Goal: Check status

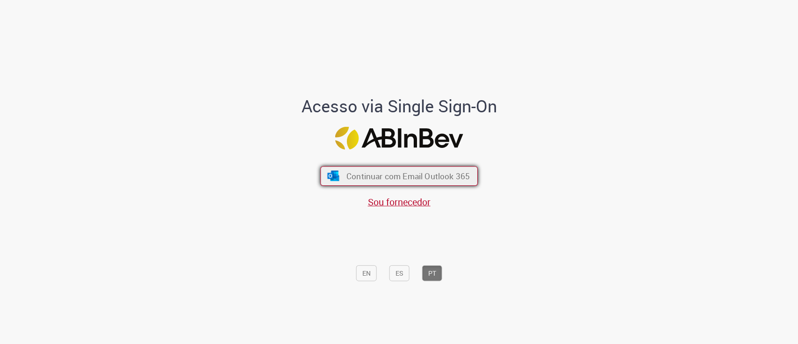
click at [430, 174] on span "Continuar com Email Outlook 365" at bounding box center [408, 175] width 123 height 11
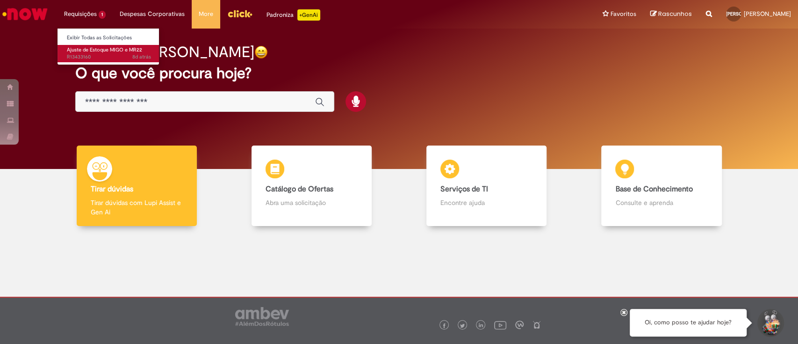
click at [117, 57] on span "8d atrás 8 dias atrás R13433160" at bounding box center [109, 56] width 84 height 7
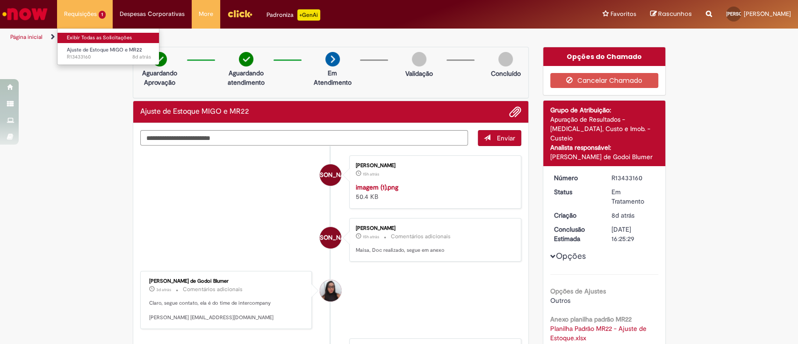
click at [86, 36] on link "Exibir Todas as Solicitações" at bounding box center [109, 38] width 103 height 10
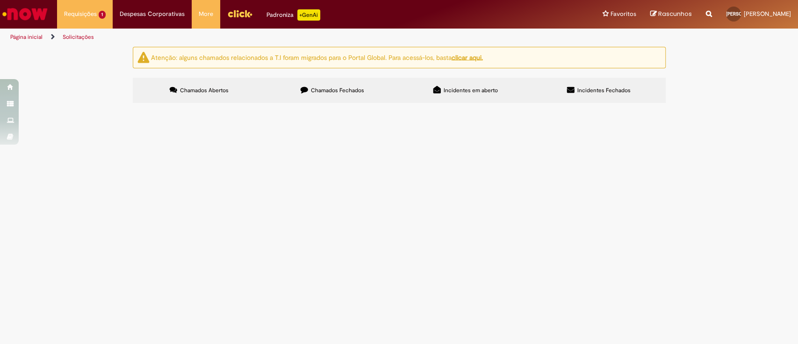
click at [314, 92] on span "Chamados Fechados" at bounding box center [337, 90] width 53 height 7
click at [434, 92] on icon at bounding box center [437, 89] width 7 height 7
click at [580, 84] on label "Incidentes Fechados" at bounding box center [599, 90] width 133 height 25
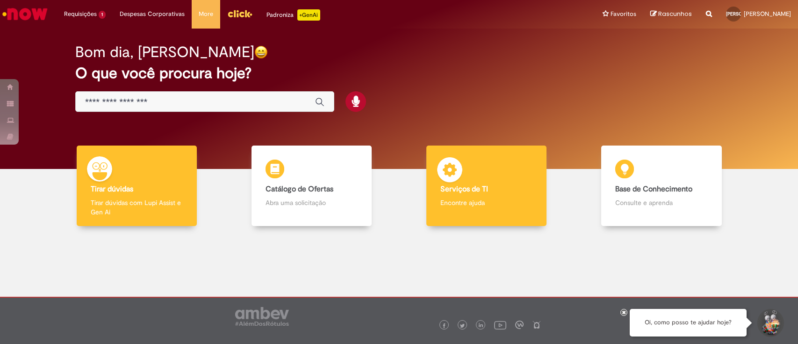
click at [467, 197] on div "Serviços de TI Serviços de TI Encontre ajuda" at bounding box center [487, 185] width 120 height 81
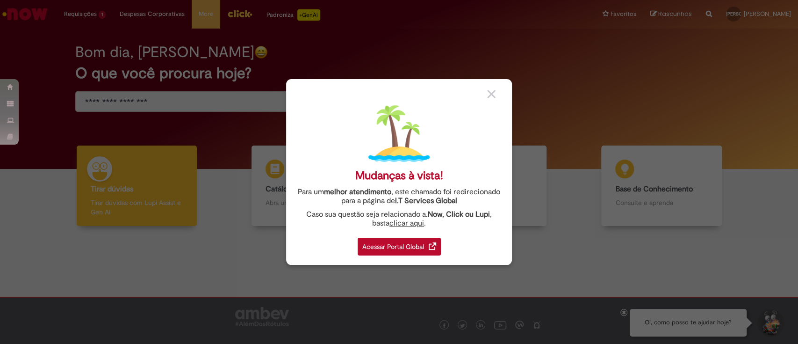
click at [405, 246] on div "Acessar Portal Global" at bounding box center [399, 247] width 83 height 18
